Goal: Use online tool/utility: Utilize a website feature to perform a specific function

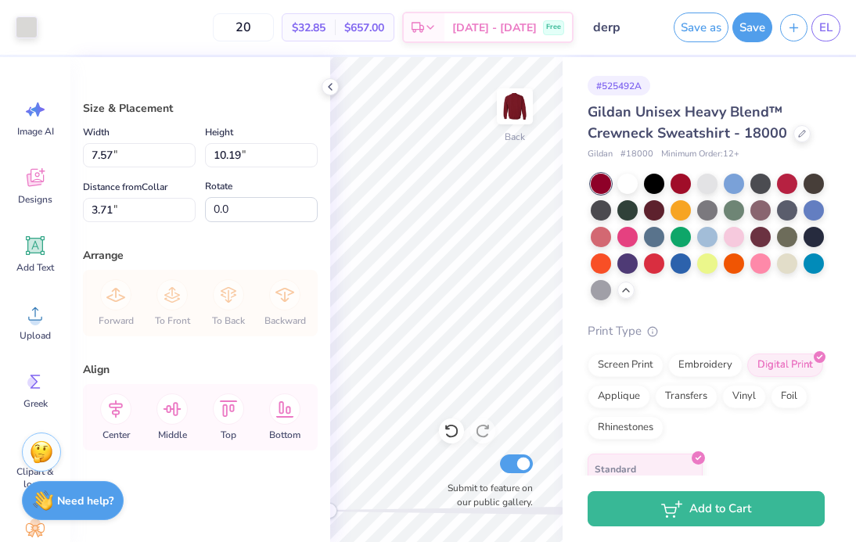
type input "6.83"
type input "9.20"
type input "3.59"
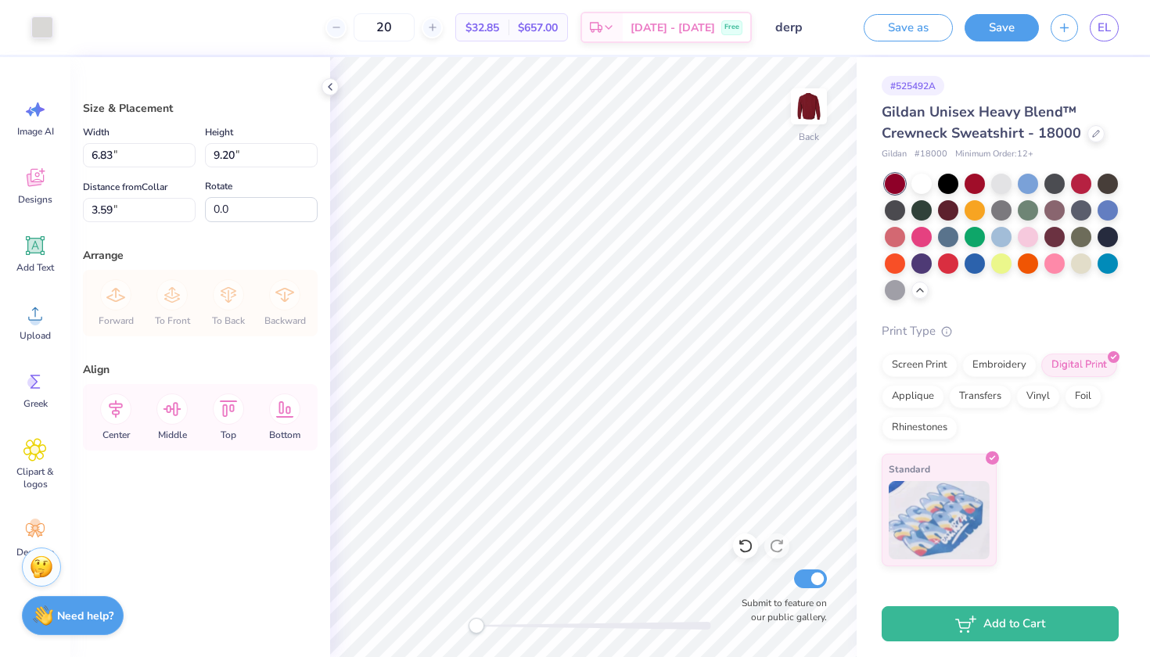
type input "3.05"
type input "3.00"
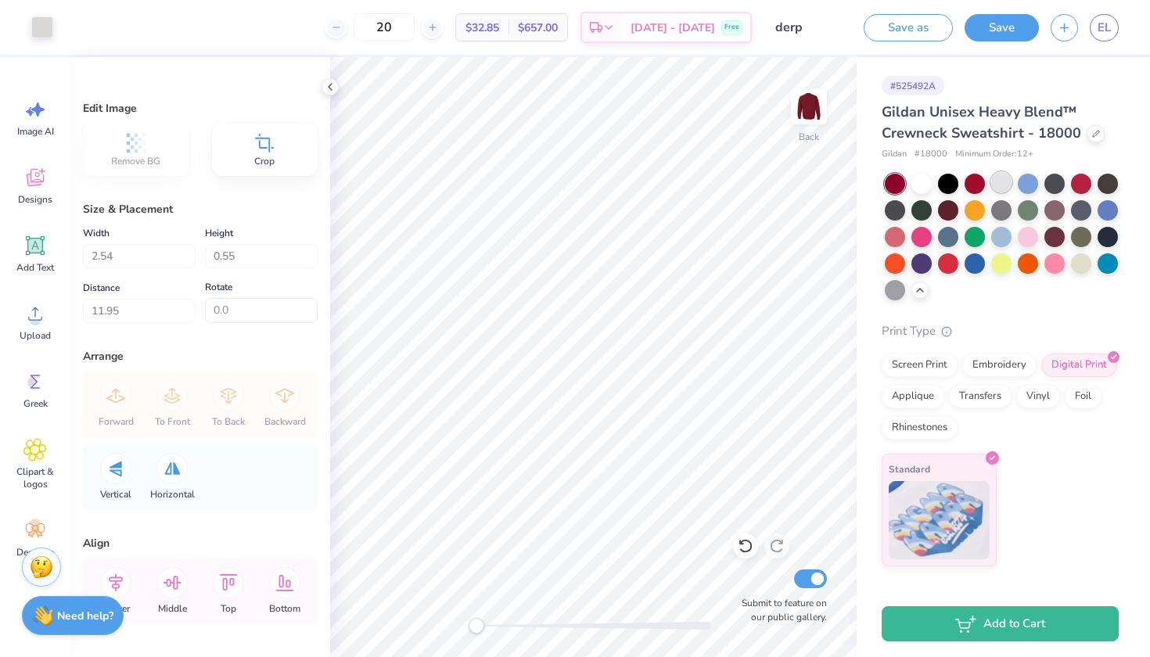
click at [855, 181] on div at bounding box center [1001, 182] width 20 height 20
click at [855, 185] on div at bounding box center [975, 182] width 20 height 20
click at [855, 183] on div at bounding box center [1001, 182] width 20 height 20
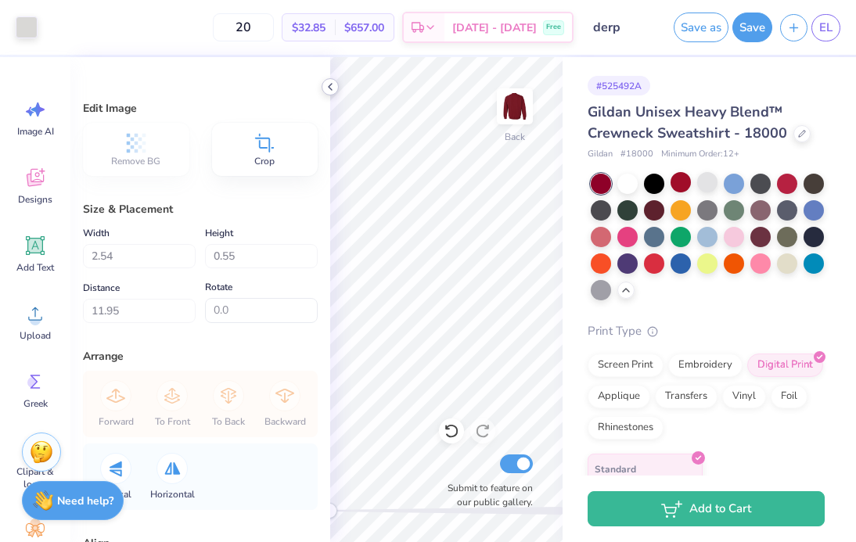
click at [329, 89] on icon at bounding box center [330, 87] width 13 height 13
